Goal: Check status: Check status

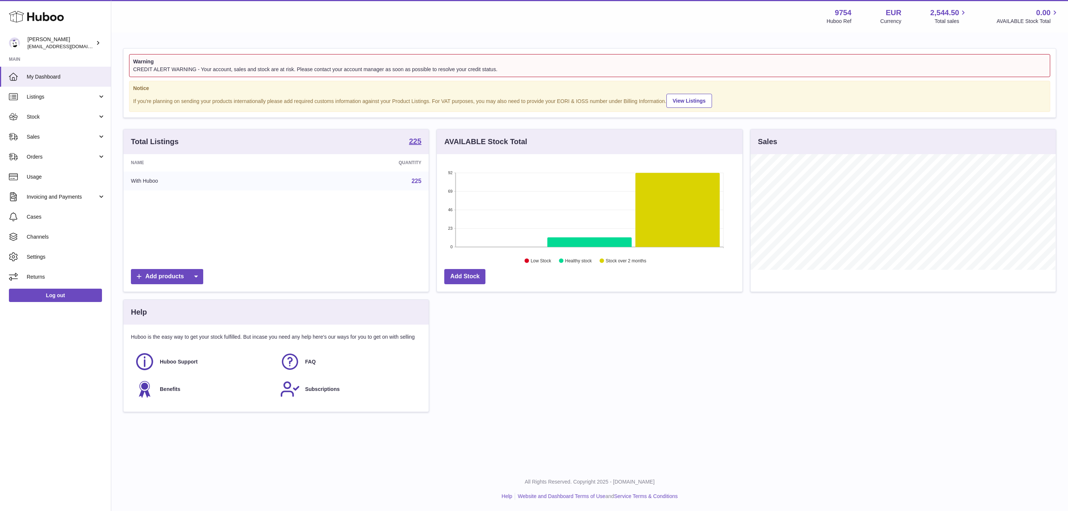
scroll to position [116, 305]
drag, startPoint x: 46, startPoint y: 135, endPoint x: 44, endPoint y: 139, distance: 5.0
click at [46, 135] on span "Sales" at bounding box center [62, 136] width 71 height 7
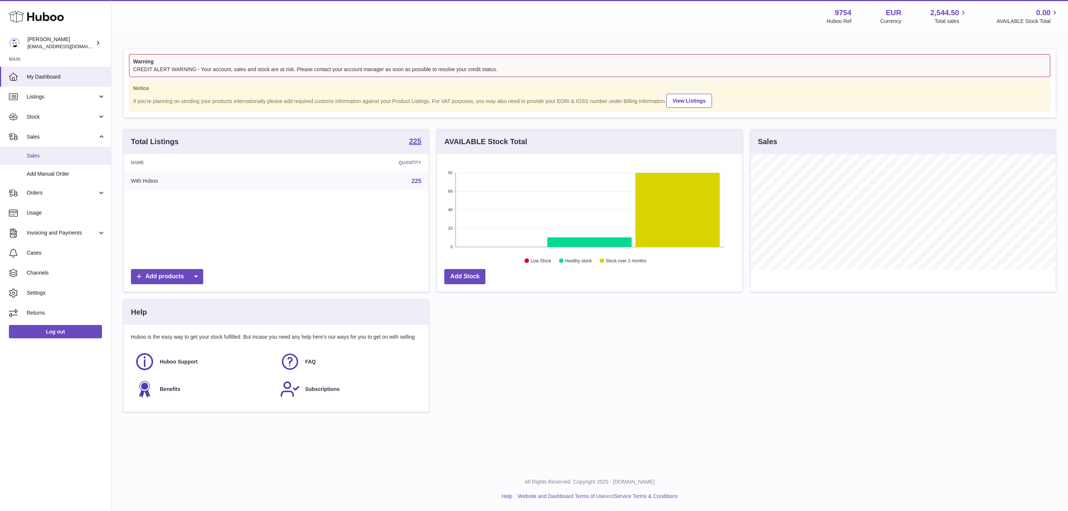
click at [40, 152] on link "Sales" at bounding box center [55, 156] width 111 height 18
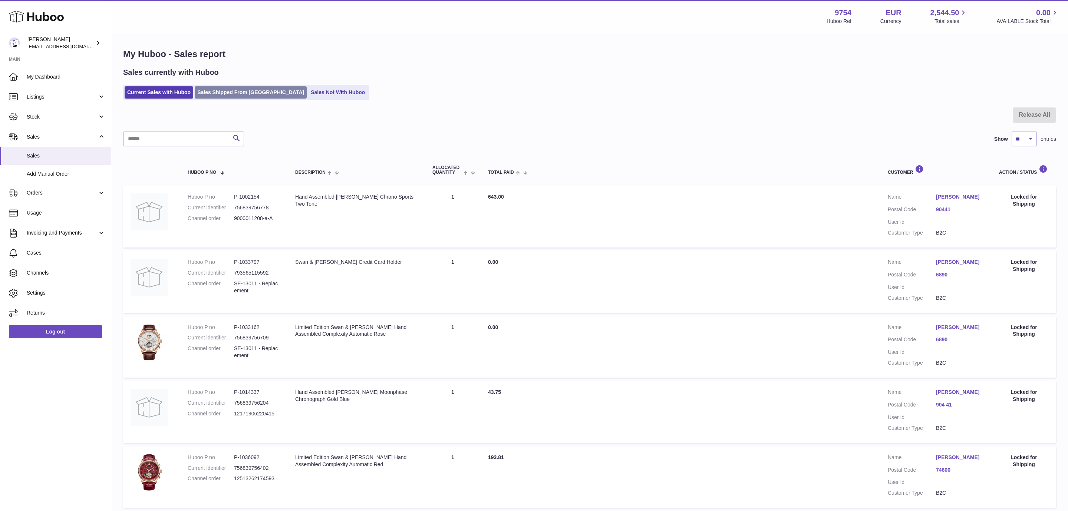
click at [234, 89] on link "Sales Shipped From [GEOGRAPHIC_DATA]" at bounding box center [251, 92] width 112 height 12
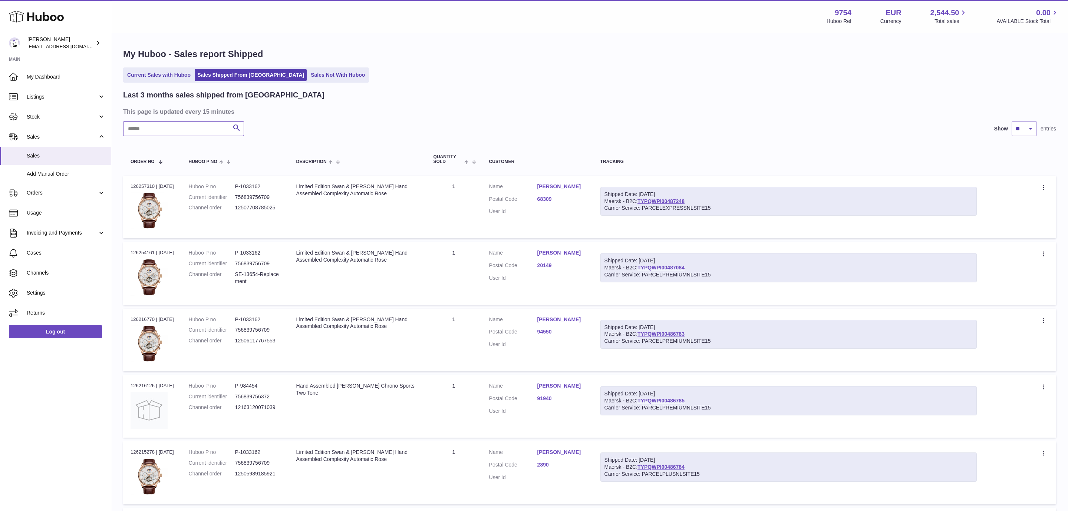
click at [191, 124] on input "text" at bounding box center [183, 128] width 121 height 15
paste input "********"
type input "********"
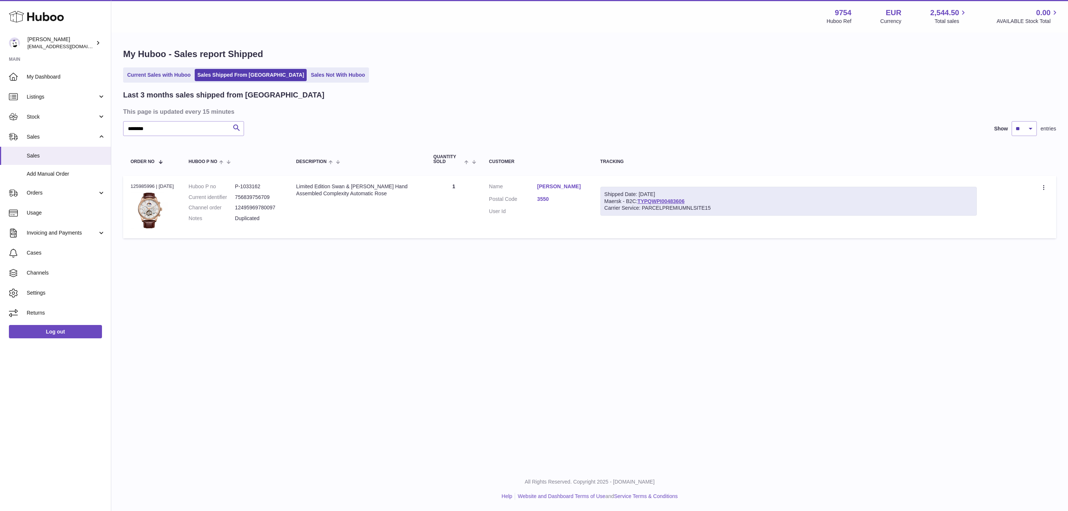
click at [568, 185] on link "Ozan Gundogdu" at bounding box center [561, 186] width 48 height 7
click at [665, 270] on div "× Order Address Name Ozan Gundogdu Address line 1 Kolderstraat 30 Address line …" at bounding box center [534, 255] width 1068 height 511
click at [687, 199] on div "Shipped Date: 6th Oct 2025 Maersk - B2C: TYPQWPI00483606 Carrier Service: PARCE…" at bounding box center [788, 201] width 377 height 29
click at [677, 202] on link "TYPQWPI00483606" at bounding box center [660, 201] width 47 height 6
click at [567, 186] on link "Ozan Gundogdu" at bounding box center [561, 186] width 48 height 7
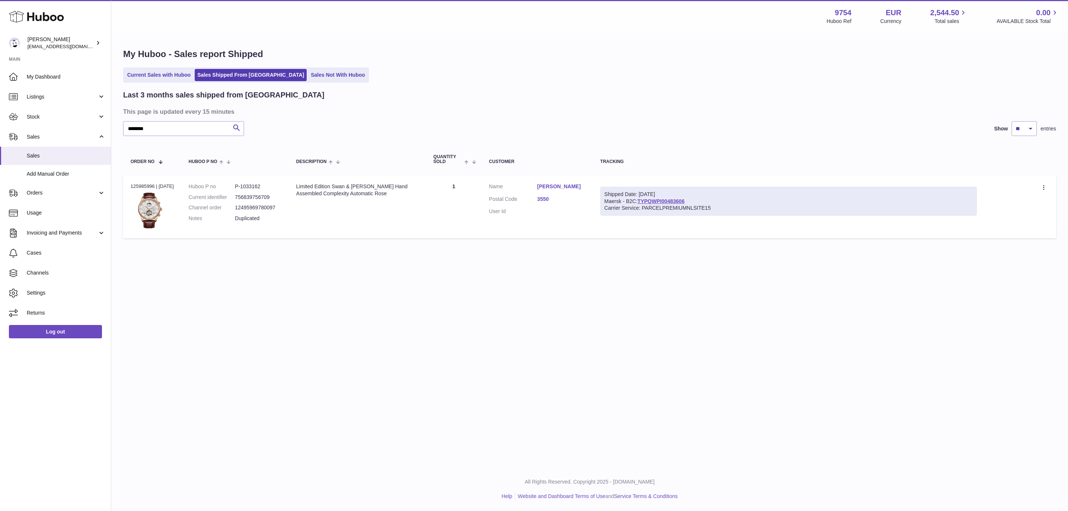
click at [512, 116] on div at bounding box center [534, 255] width 1068 height 511
